Goal: Transaction & Acquisition: Purchase product/service

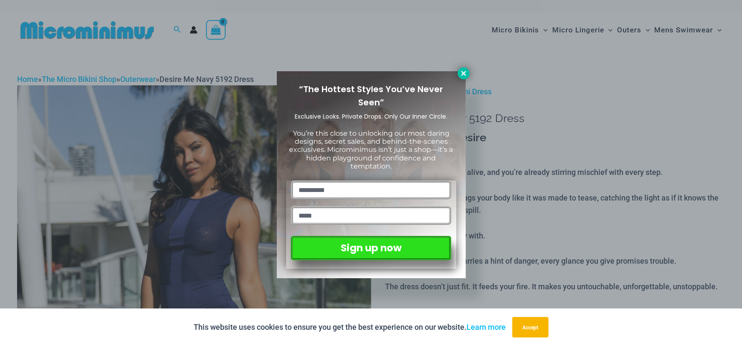
click at [463, 74] on icon at bounding box center [463, 73] width 5 height 5
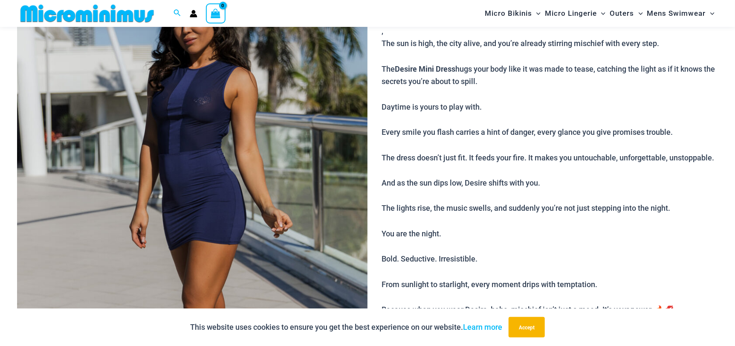
scroll to position [120, 0]
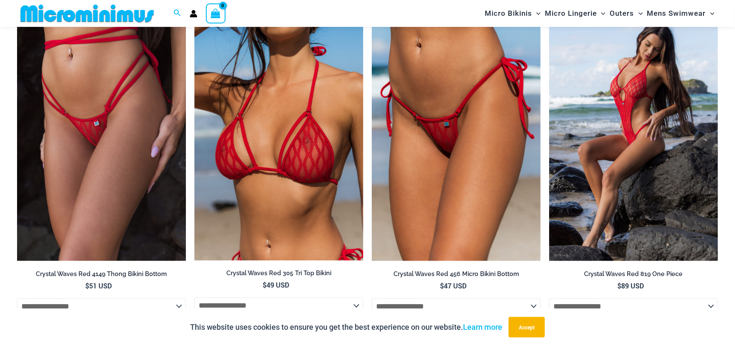
scroll to position [979, 0]
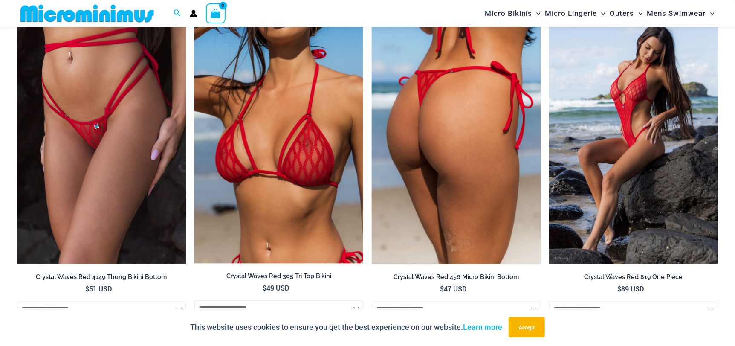
click at [434, 153] on img at bounding box center [456, 136] width 169 height 253
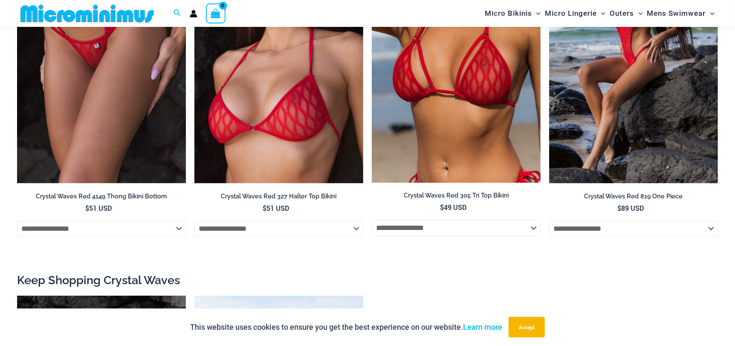
scroll to position [847, 0]
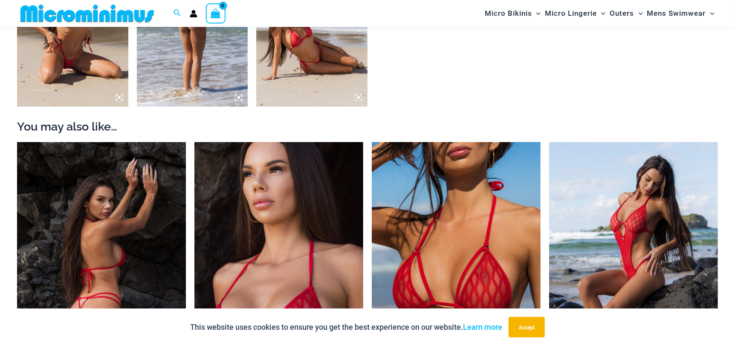
click at [127, 196] on img at bounding box center [101, 268] width 169 height 253
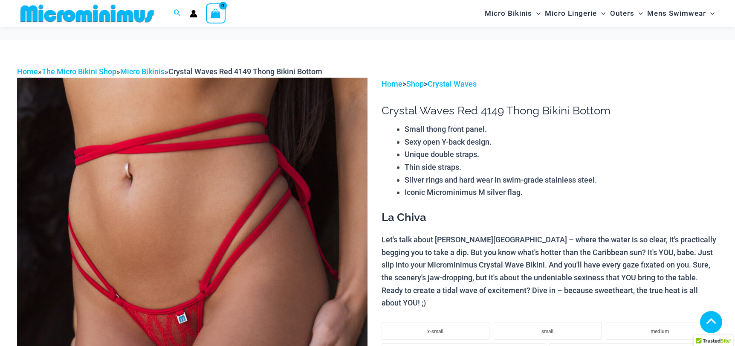
scroll to position [937, 0]
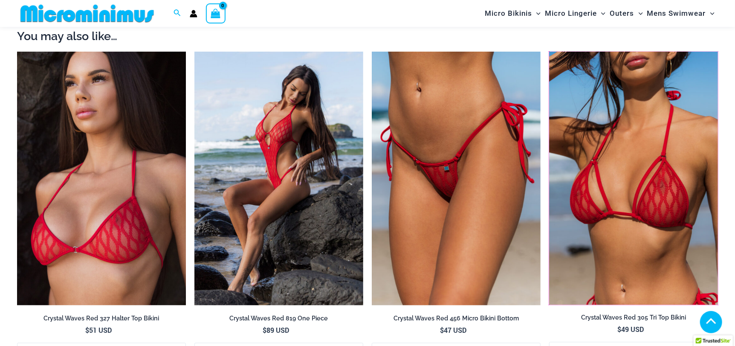
click at [549, 52] on img at bounding box center [549, 52] width 0 height 0
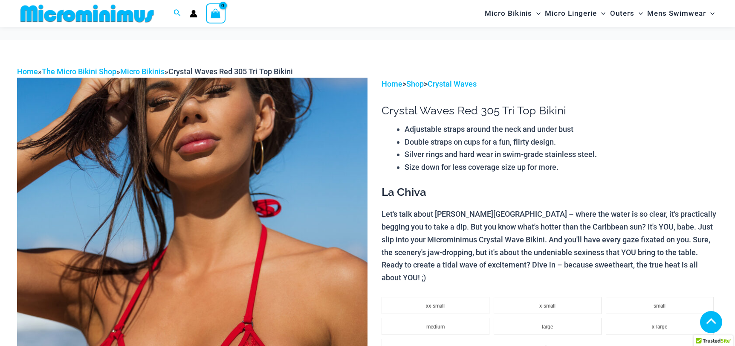
scroll to position [636, 0]
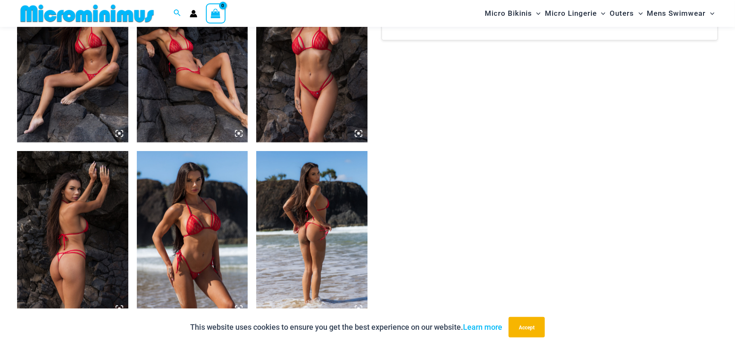
click at [307, 123] on img at bounding box center [311, 59] width 111 height 167
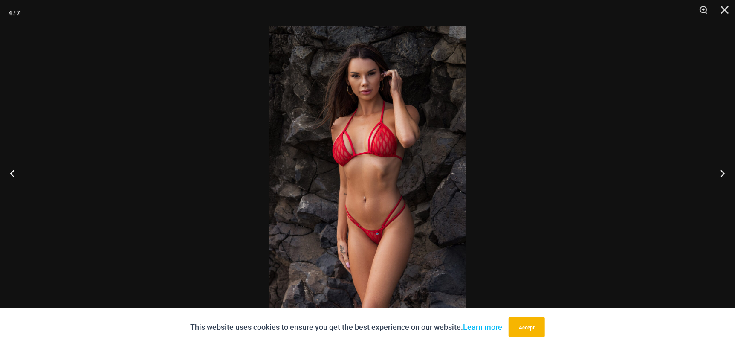
click at [354, 153] on img at bounding box center [367, 173] width 197 height 295
